Goal: Task Accomplishment & Management: Use online tool/utility

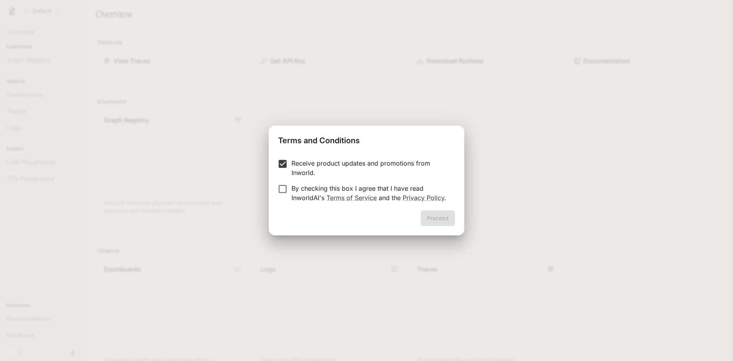
click at [291, 188] on p "By checking this box I agree that I have read InworldAI's Terms of Service and …" at bounding box center [369, 193] width 157 height 19
click at [435, 216] on button "Proceed" at bounding box center [438, 219] width 34 height 16
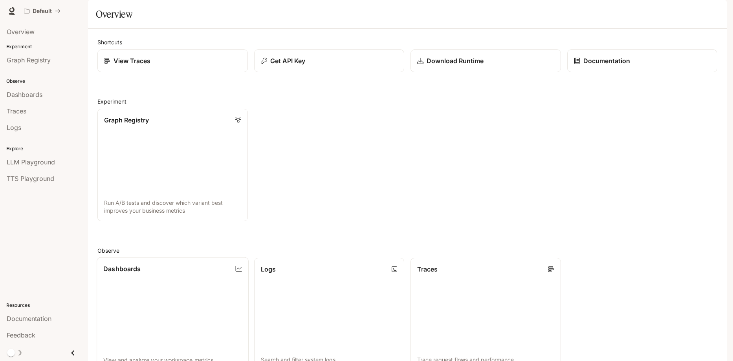
click at [155, 298] on link "Dashboards View and analyze your workspace metrics" at bounding box center [173, 314] width 152 height 114
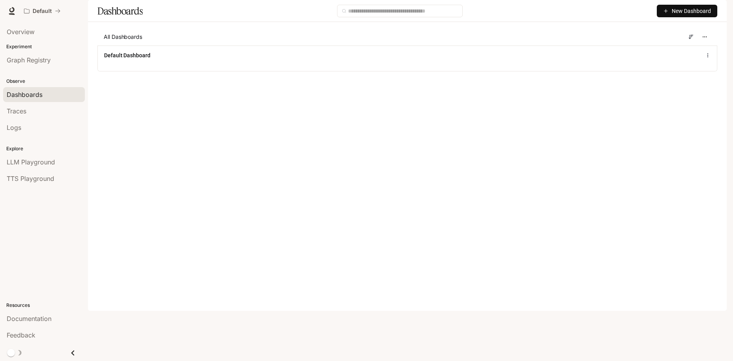
click at [692, 15] on span "New Dashboard" at bounding box center [691, 11] width 39 height 9
click at [696, 49] on div "Create dashboard" at bounding box center [677, 50] width 65 height 9
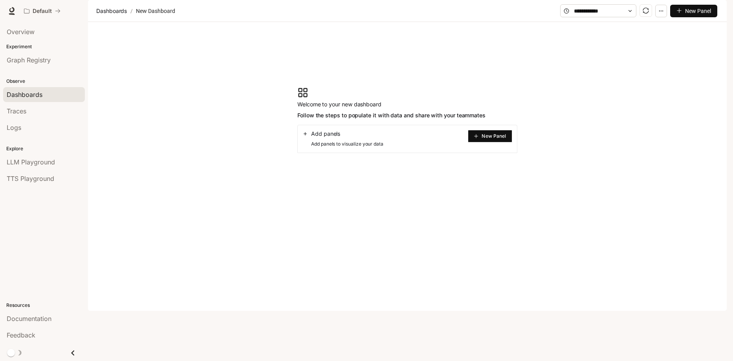
click at [308, 138] on div "Add panels" at bounding box center [342, 134] width 81 height 8
click at [478, 139] on icon "plus" at bounding box center [476, 136] width 5 height 5
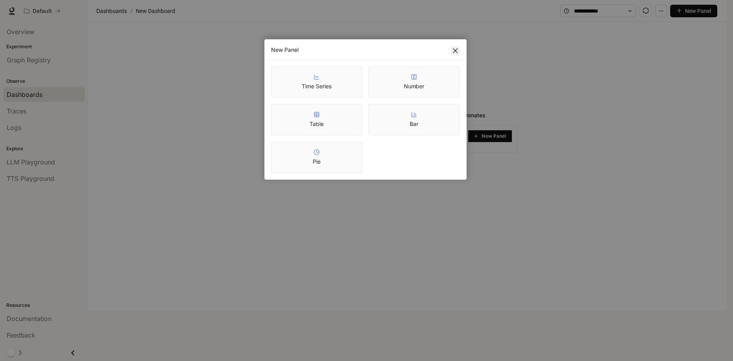
click at [454, 48] on icon "close" at bounding box center [455, 51] width 6 height 6
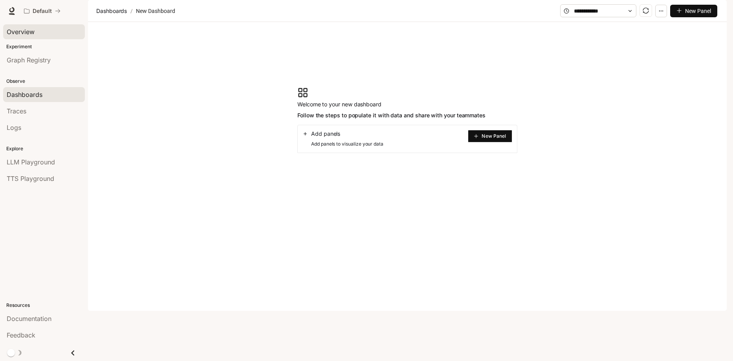
click at [24, 33] on span "Overview" at bounding box center [21, 31] width 28 height 9
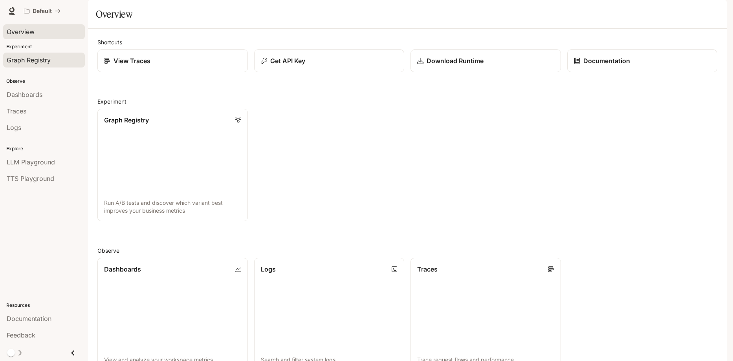
click at [48, 62] on span "Graph Registry" at bounding box center [29, 59] width 44 height 9
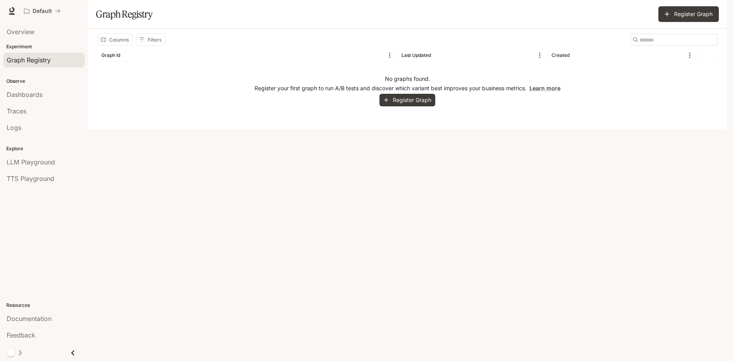
click at [401, 107] on button "Register Graph" at bounding box center [407, 100] width 56 height 13
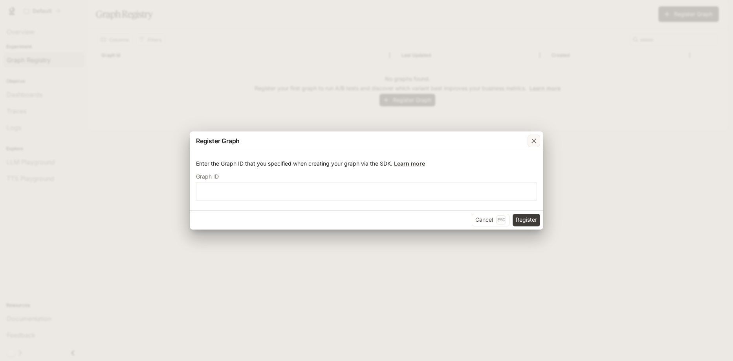
click at [539, 148] on button "button" at bounding box center [533, 141] width 19 height 19
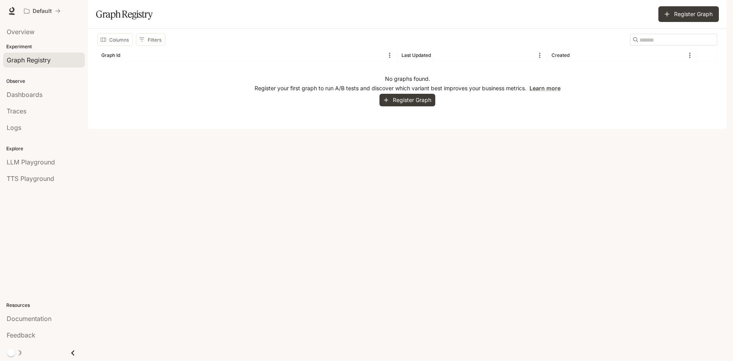
click at [27, 49] on p "Experiment" at bounding box center [44, 46] width 88 height 7
click at [27, 97] on span "Dashboards" at bounding box center [25, 94] width 36 height 9
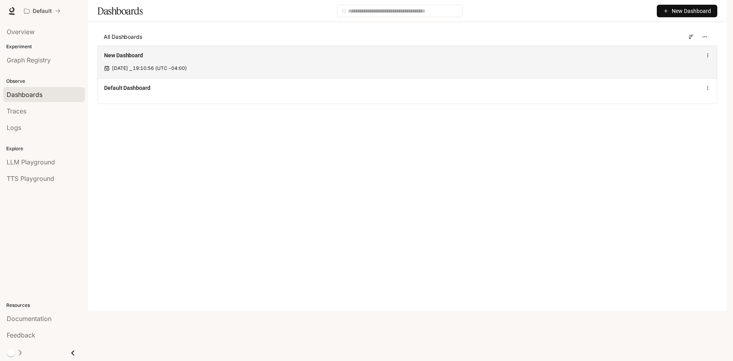
click at [179, 72] on span "[DATE] ⎯ 19:10:56 (UTC -04:00)" at bounding box center [149, 68] width 75 height 7
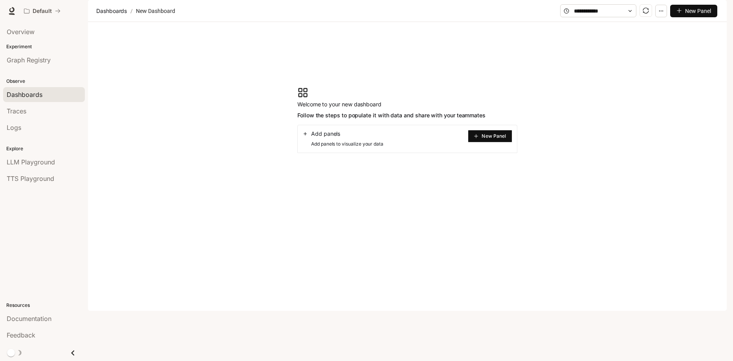
click at [492, 138] on span "New Panel" at bounding box center [494, 136] width 24 height 4
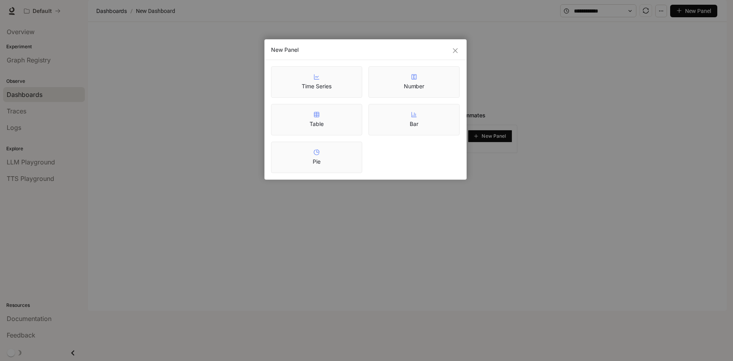
click at [460, 50] on div "New Panel" at bounding box center [366, 50] width 202 height 20
click at [458, 48] on span "Close" at bounding box center [455, 51] width 9 height 6
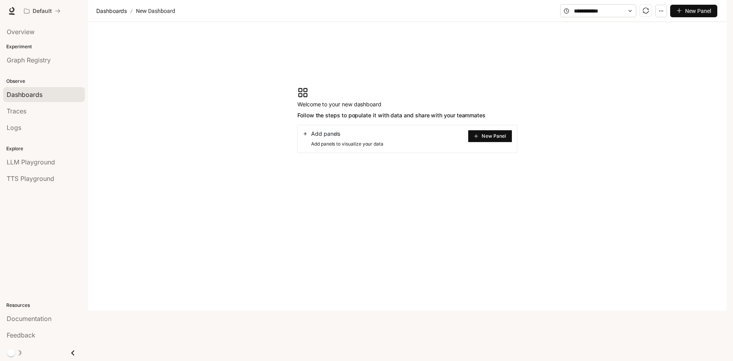
click at [24, 126] on div "Logs" at bounding box center [44, 127] width 75 height 9
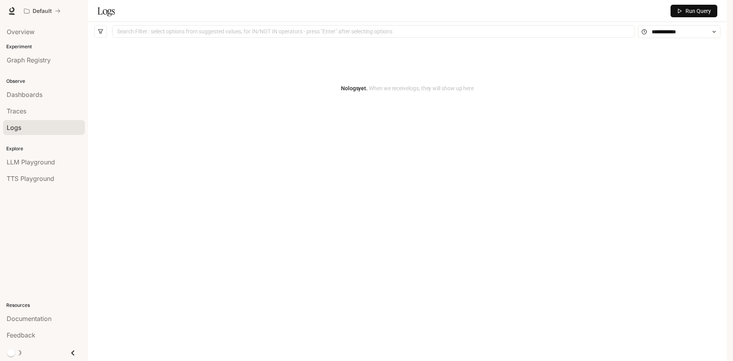
click at [35, 114] on div "Traces" at bounding box center [44, 110] width 75 height 9
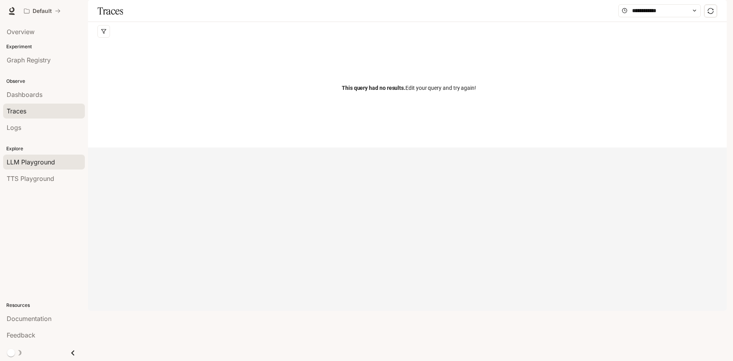
click at [29, 159] on span "LLM Playground" at bounding box center [31, 162] width 48 height 9
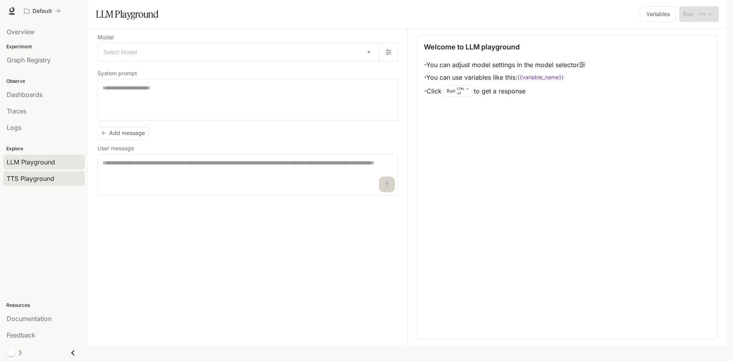
drag, startPoint x: 29, startPoint y: 159, endPoint x: 27, endPoint y: 180, distance: 20.5
click at [27, 180] on span "TTS Playground" at bounding box center [31, 178] width 48 height 9
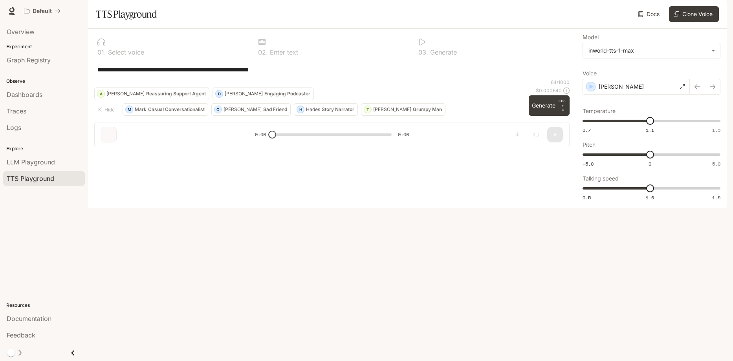
click at [192, 128] on div "**********" at bounding box center [331, 81] width 475 height 93
click at [136, 55] on p "Select voice" at bounding box center [125, 52] width 38 height 6
click at [276, 46] on div at bounding box center [332, 42] width 148 height 8
click at [268, 55] on p "Enter text" at bounding box center [283, 52] width 30 height 6
drag, startPoint x: 323, startPoint y: 99, endPoint x: 306, endPoint y: 98, distance: 17.3
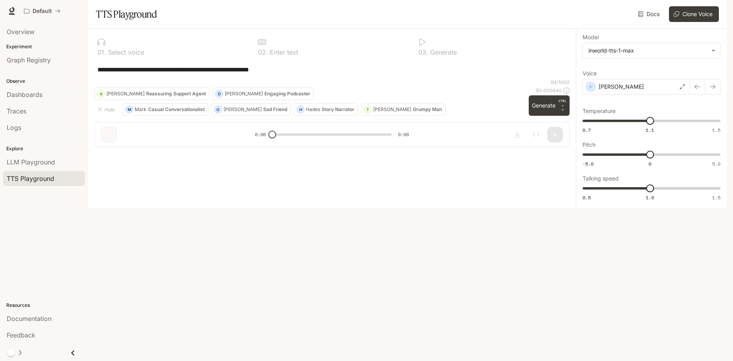
click at [312, 79] on div "**********" at bounding box center [331, 69] width 469 height 19
drag, startPoint x: 306, startPoint y: 98, endPoint x: 157, endPoint y: 91, distance: 149.1
click at [157, 79] on div "**********" at bounding box center [331, 69] width 469 height 19
click at [204, 74] on textarea "**********" at bounding box center [331, 69] width 469 height 9
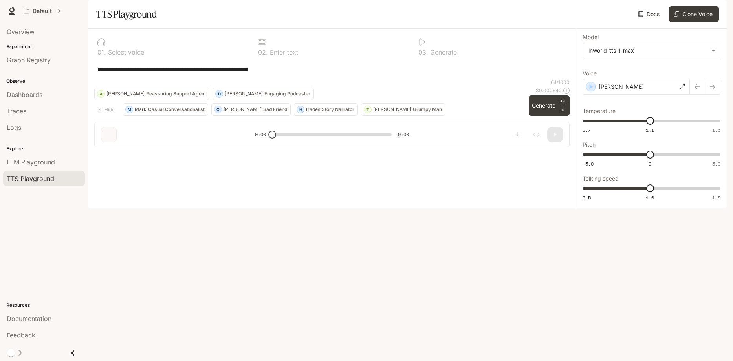
click at [204, 74] on textarea "**********" at bounding box center [331, 69] width 469 height 9
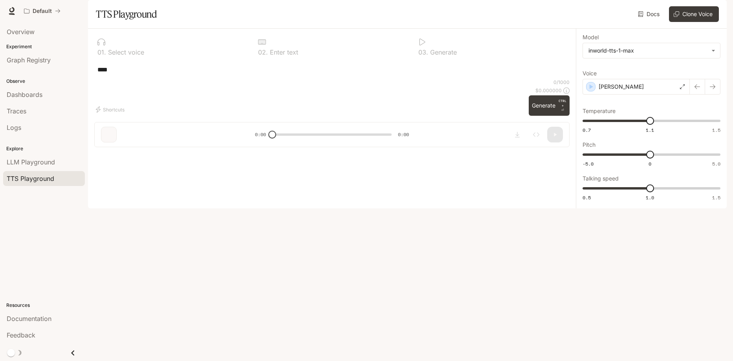
type textarea "*****"
click at [24, 163] on span "LLM Playground" at bounding box center [31, 162] width 48 height 9
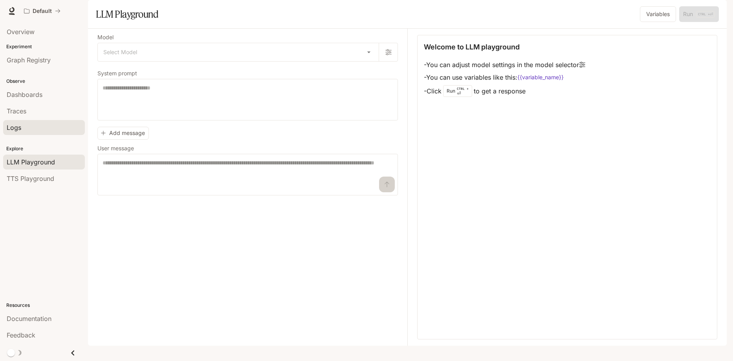
click at [29, 130] on div "Logs" at bounding box center [44, 127] width 75 height 9
